Goal: Book appointment/travel/reservation

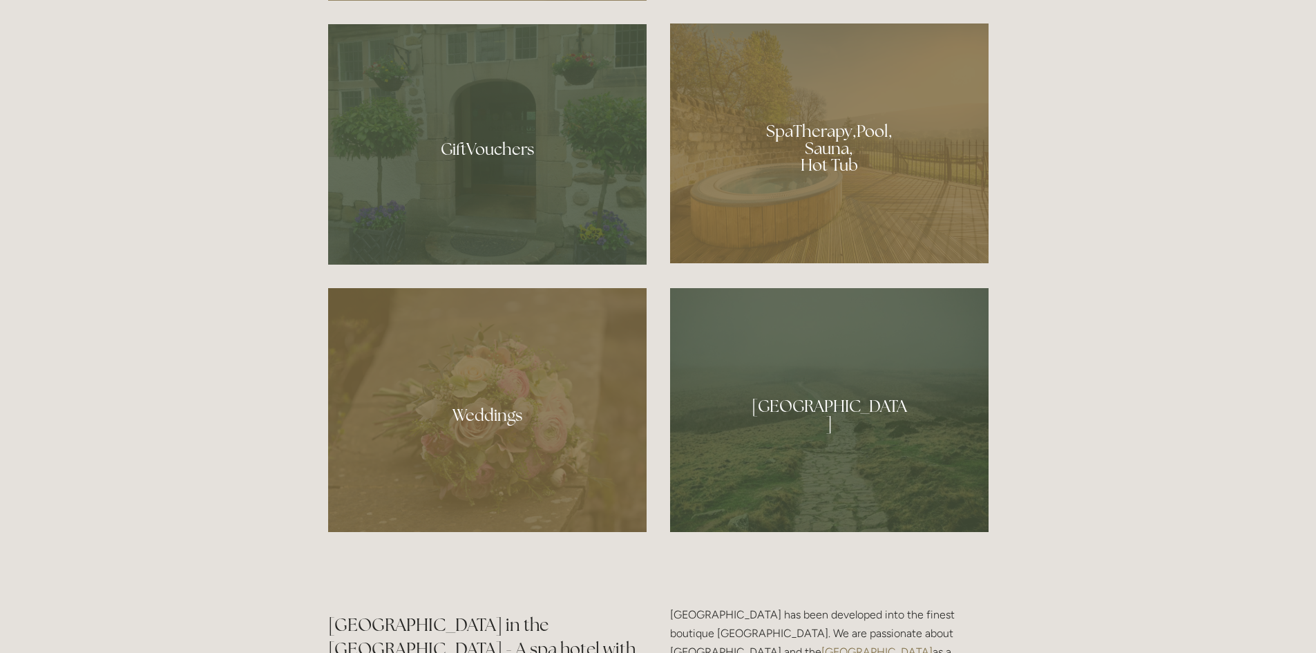
scroll to position [1258, 0]
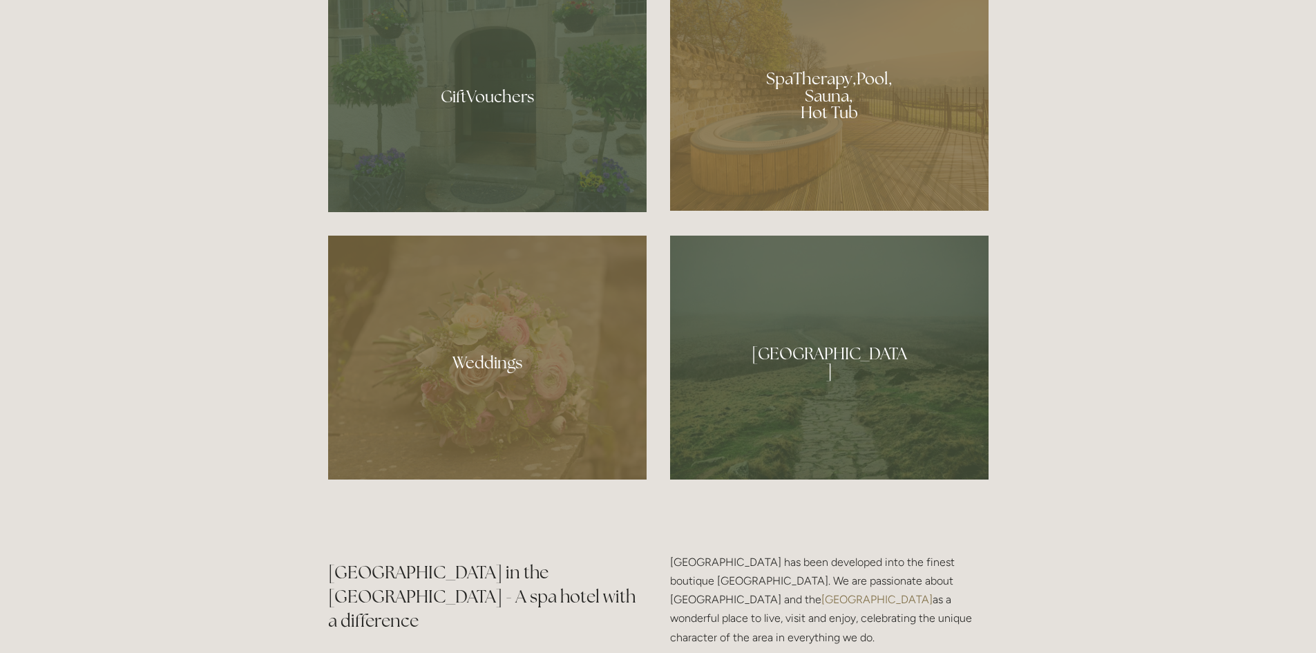
click at [847, 100] on div at bounding box center [829, 91] width 319 height 240
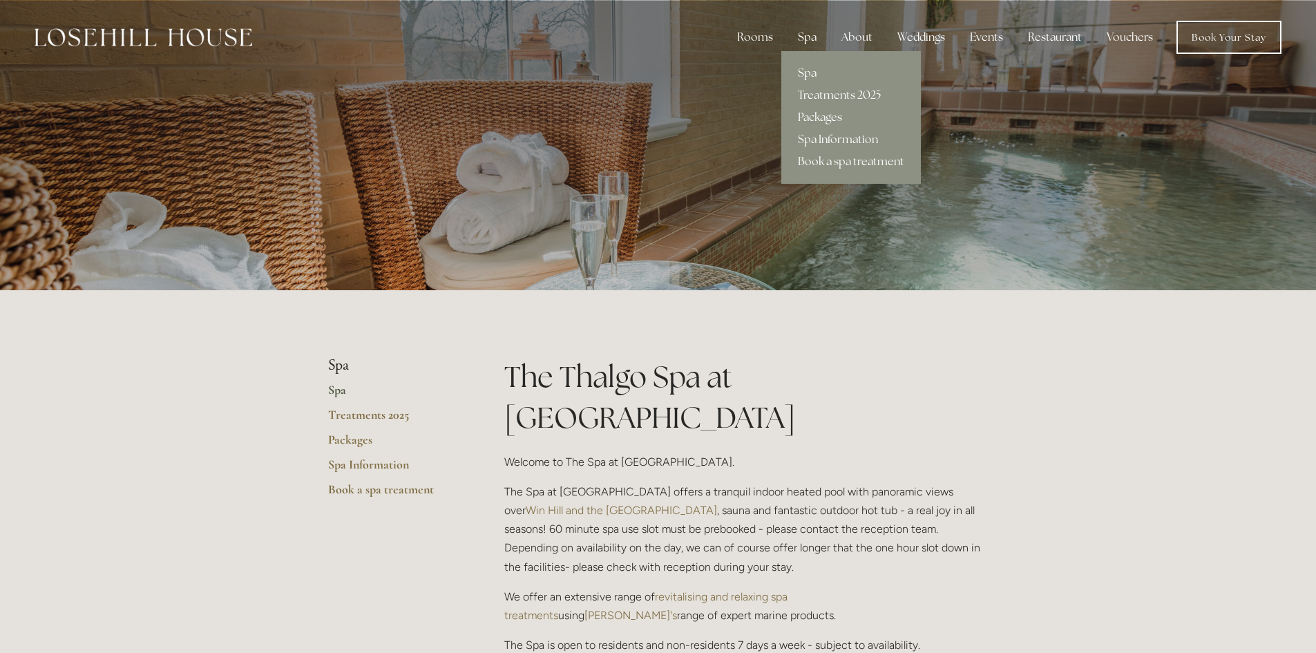
click at [841, 117] on link "Packages" at bounding box center [851, 117] width 140 height 22
